Goal: Task Accomplishment & Management: Manage account settings

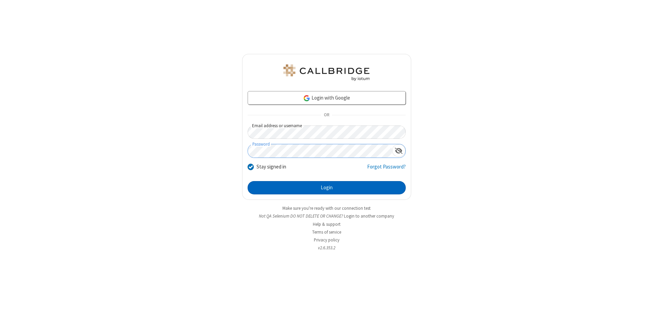
click at [326, 188] on button "Login" at bounding box center [326, 188] width 158 height 14
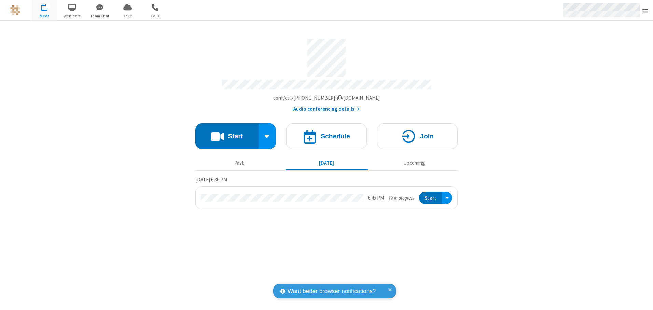
click at [645, 11] on span "Open menu" at bounding box center [644, 11] width 5 height 7
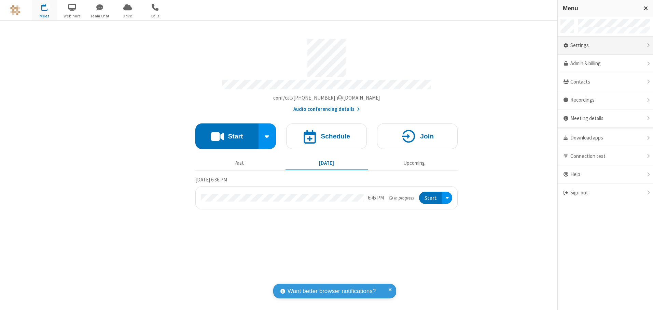
click at [605, 45] on div "Settings" at bounding box center [604, 46] width 95 height 18
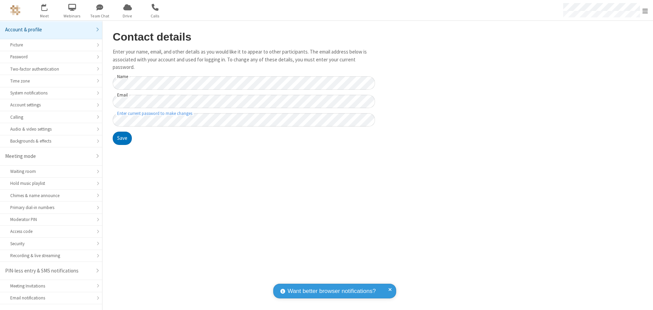
scroll to position [12, 0]
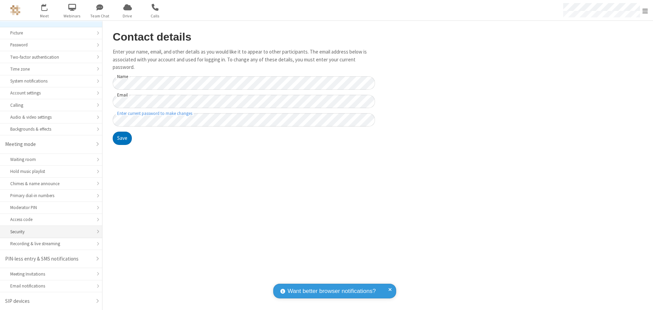
click at [48, 232] on div "Security" at bounding box center [51, 232] width 82 height 6
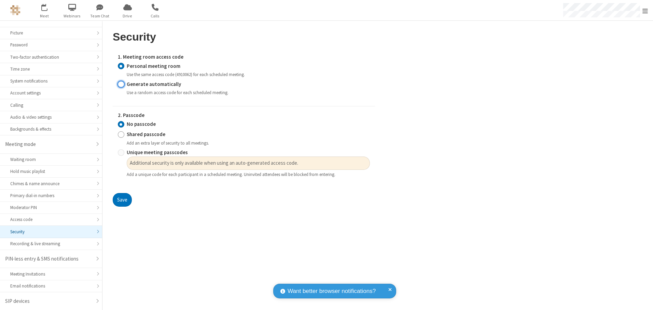
click at [121, 84] on input "Generate automatically" at bounding box center [121, 84] width 6 height 7
radio input "true"
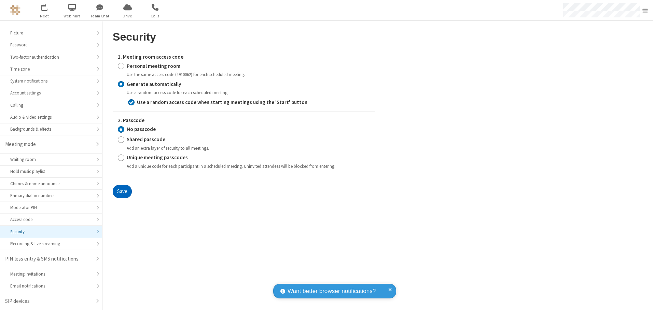
click at [122, 192] on button "Save" at bounding box center [122, 192] width 19 height 14
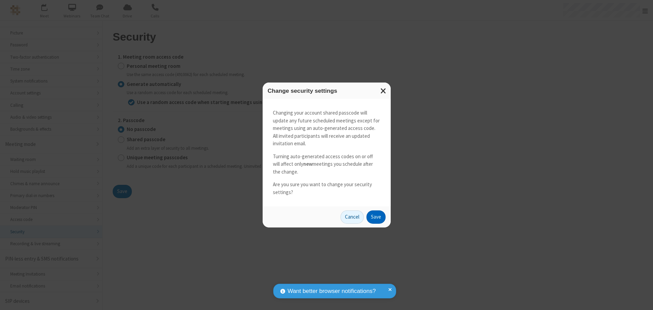
click at [376, 217] on button "Save" at bounding box center [375, 218] width 19 height 14
